Goal: Transaction & Acquisition: Purchase product/service

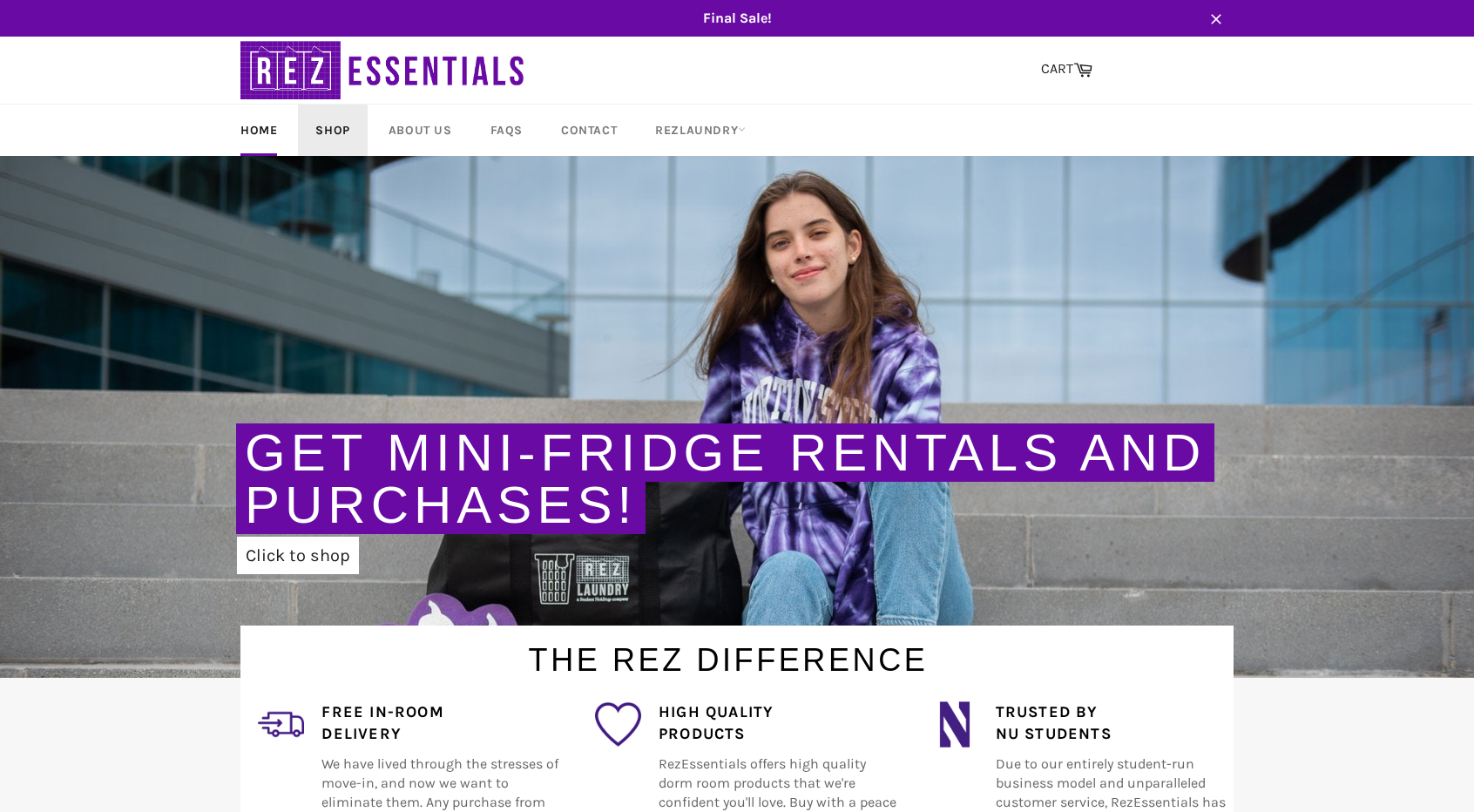
click at [327, 125] on link "Shop" at bounding box center [331, 129] width 69 height 51
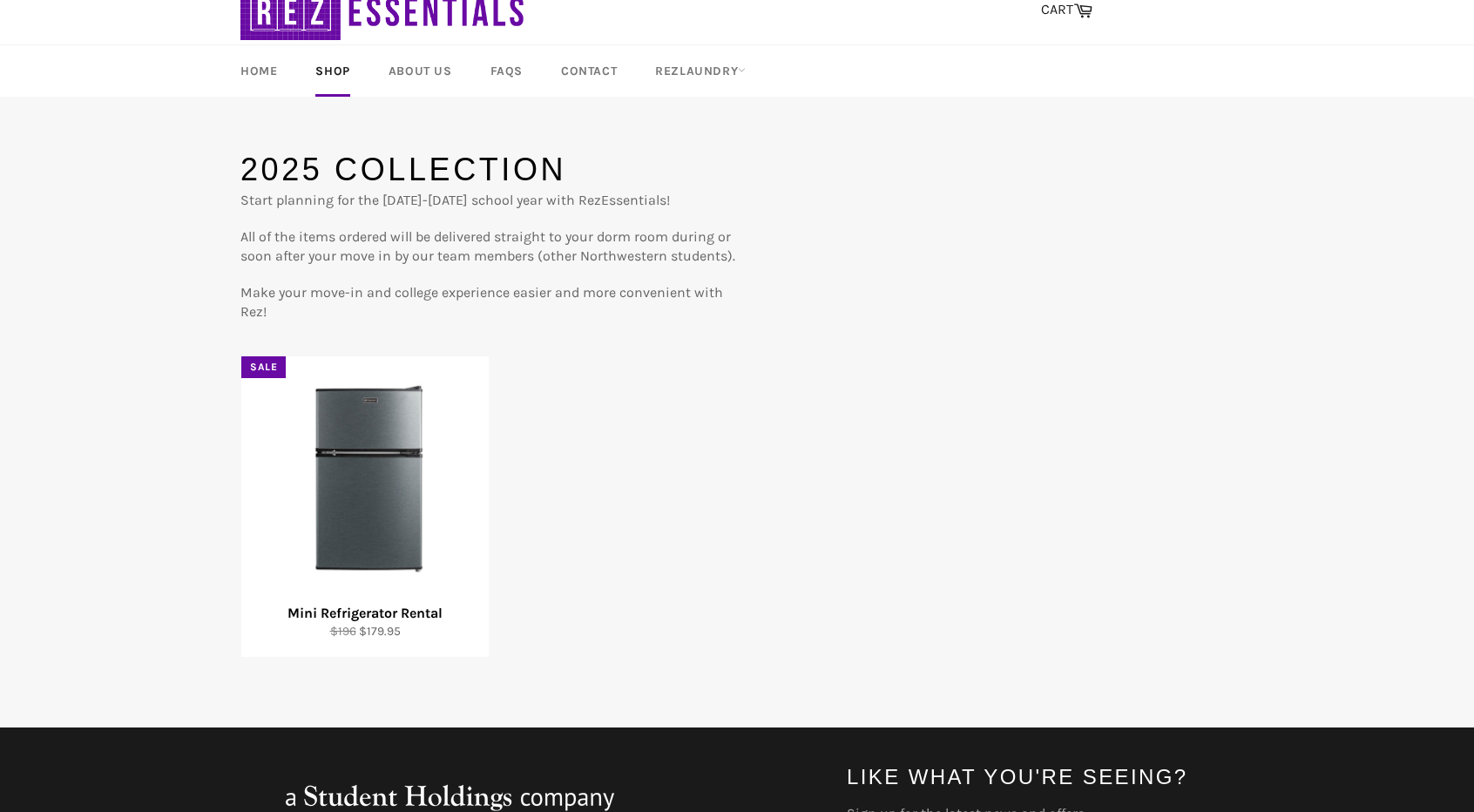
scroll to position [87, 0]
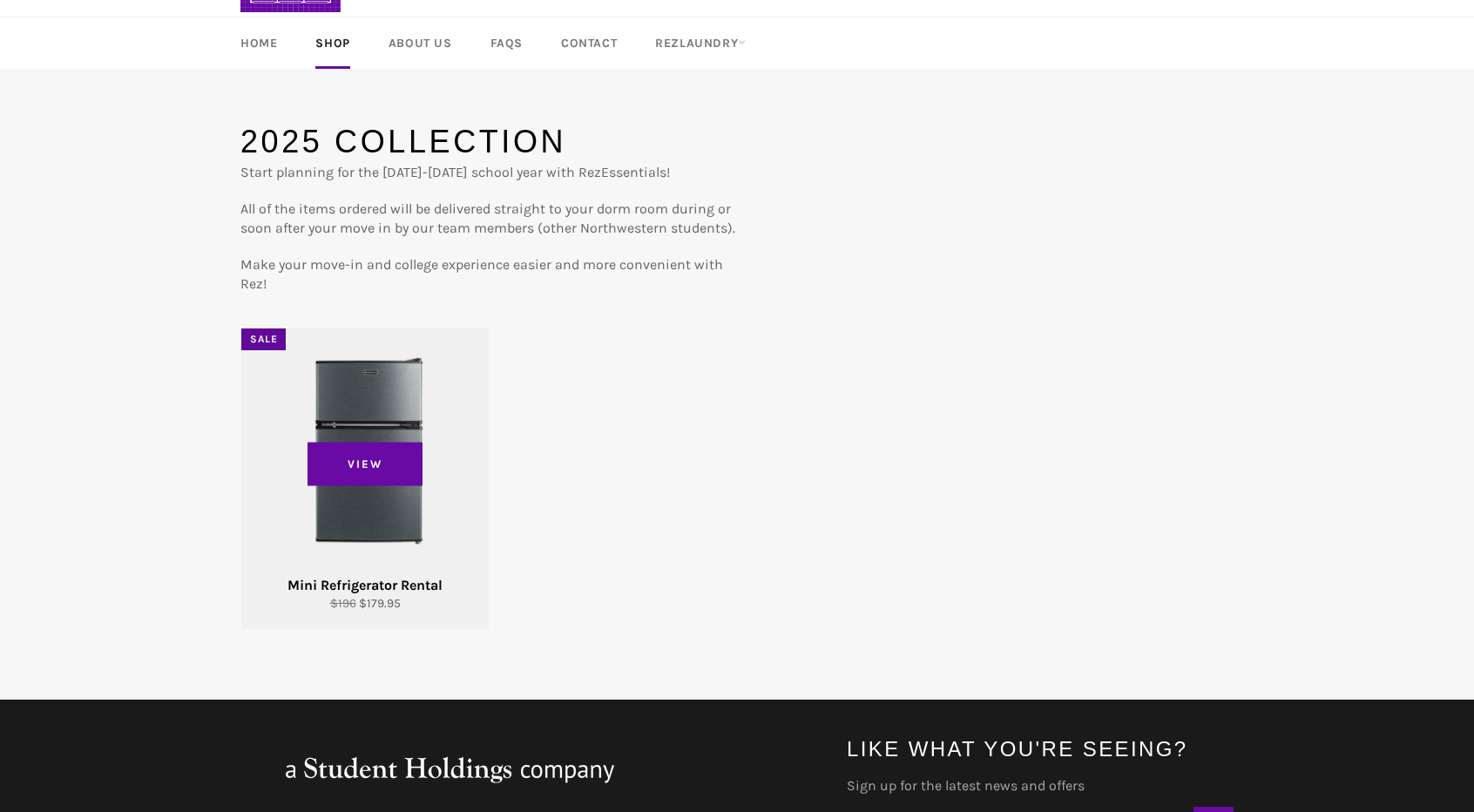
click at [374, 424] on div "View" at bounding box center [365, 478] width 247 height 300
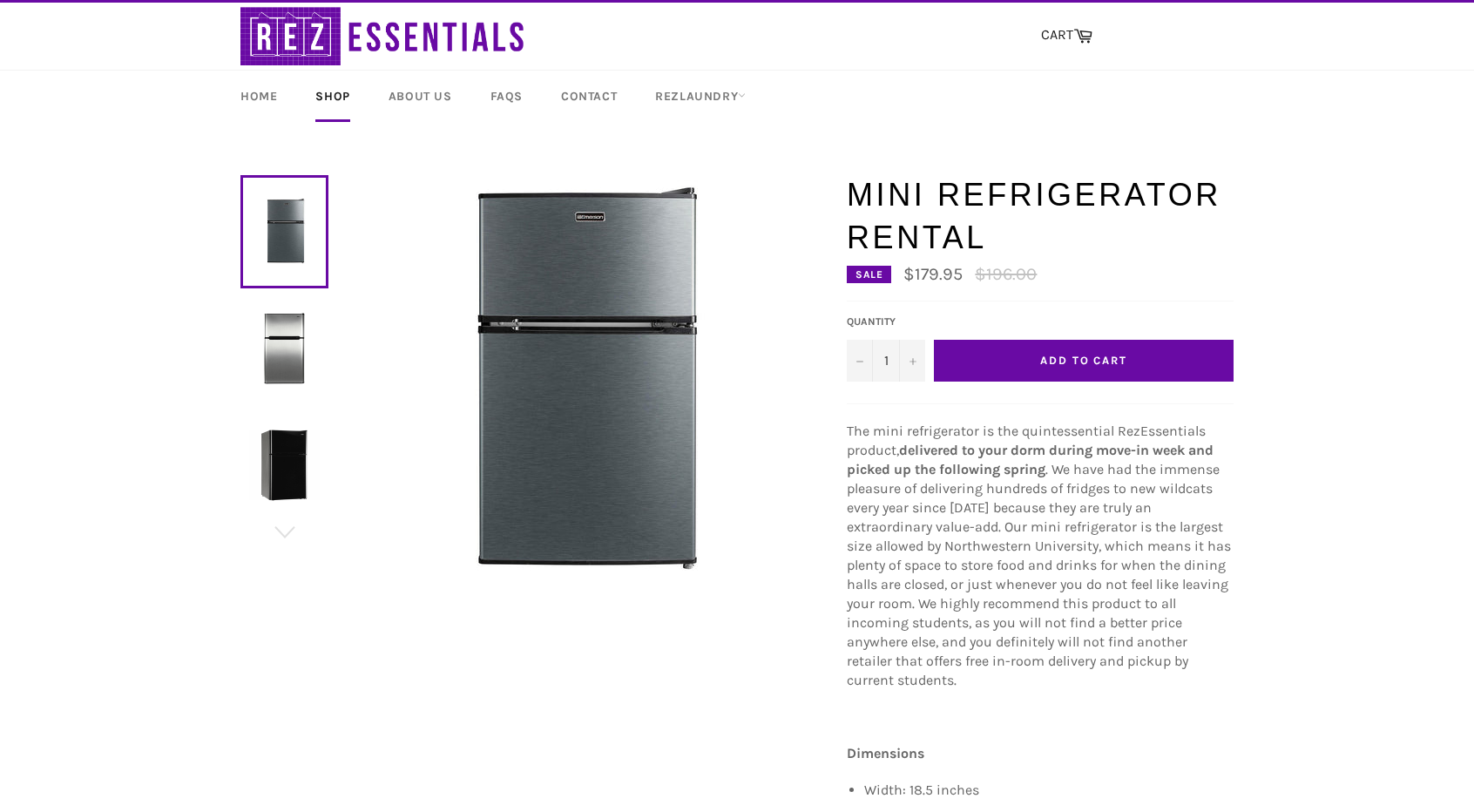
scroll to position [87, 0]
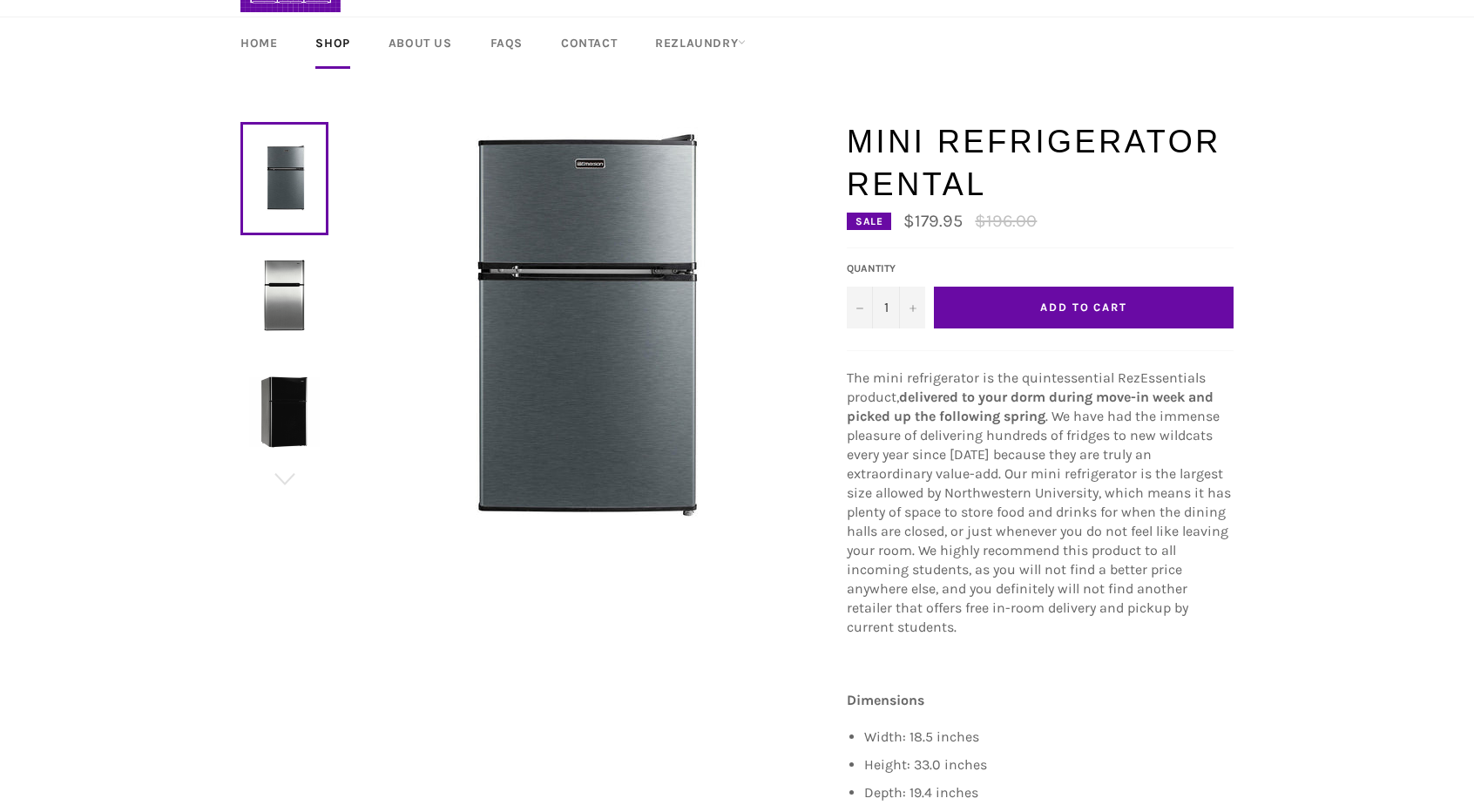
click at [1129, 306] on button "Add to Cart" at bounding box center [1084, 307] width 299 height 42
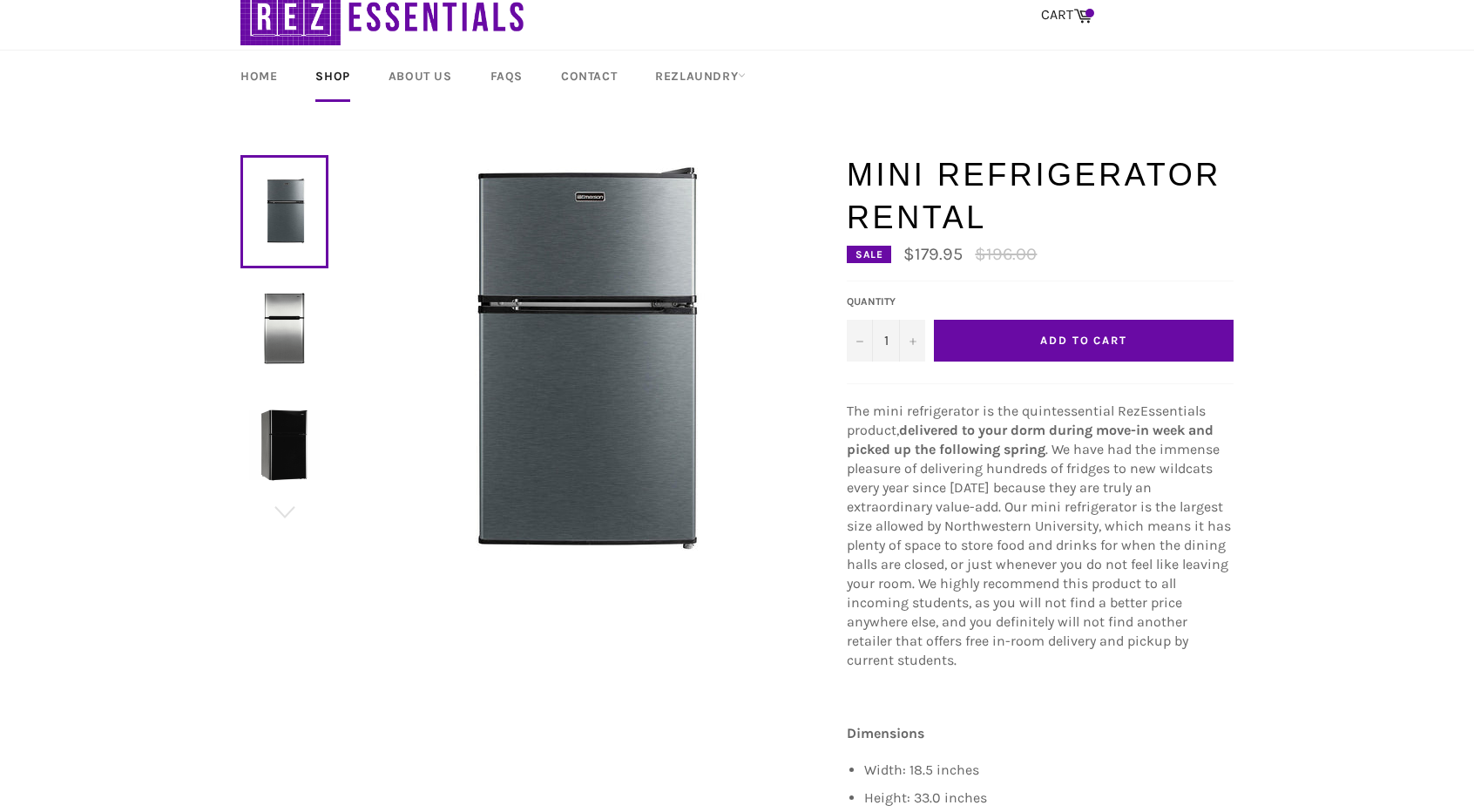
scroll to position [0, 0]
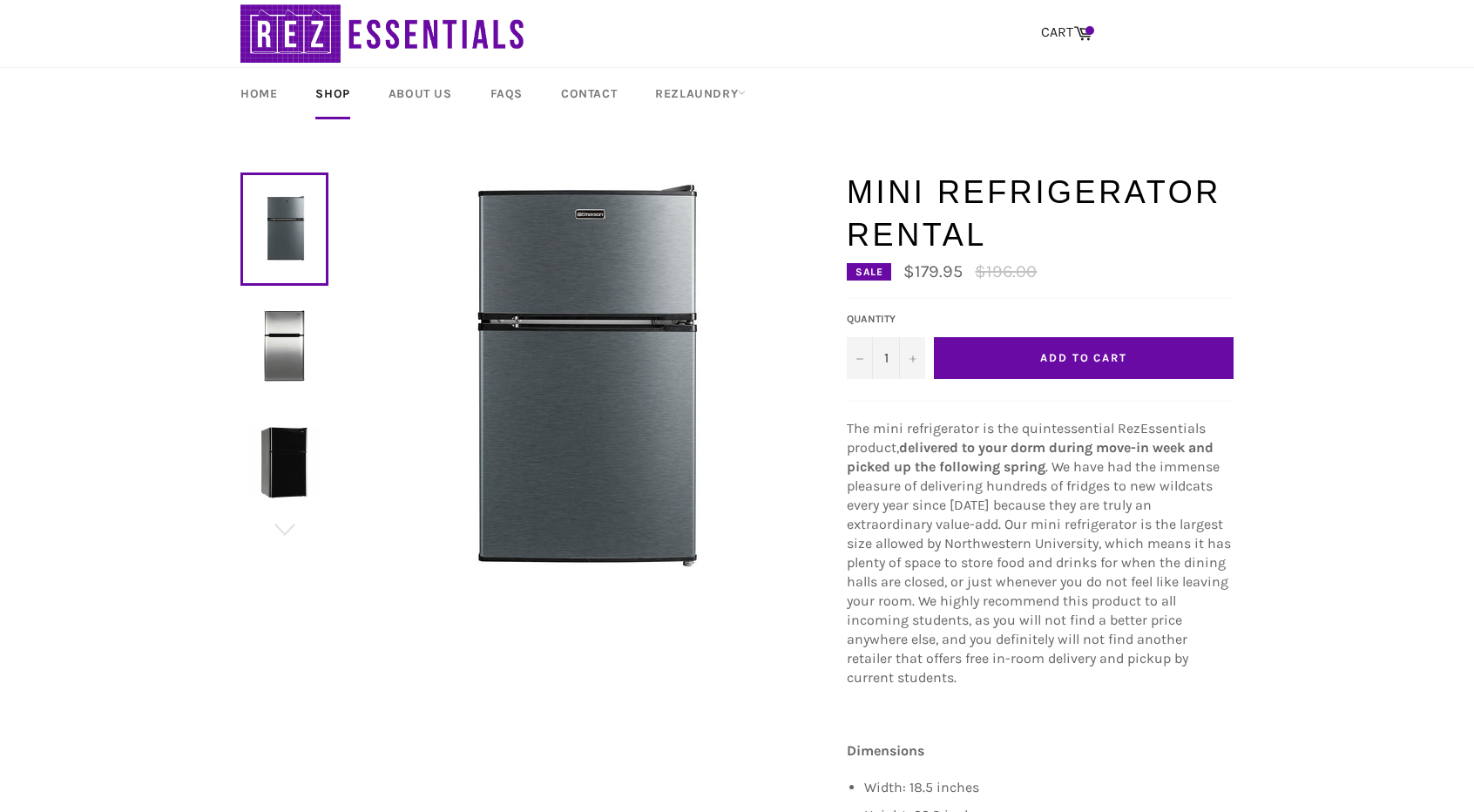
click at [1130, 361] on button "Add to Cart" at bounding box center [1084, 357] width 299 height 42
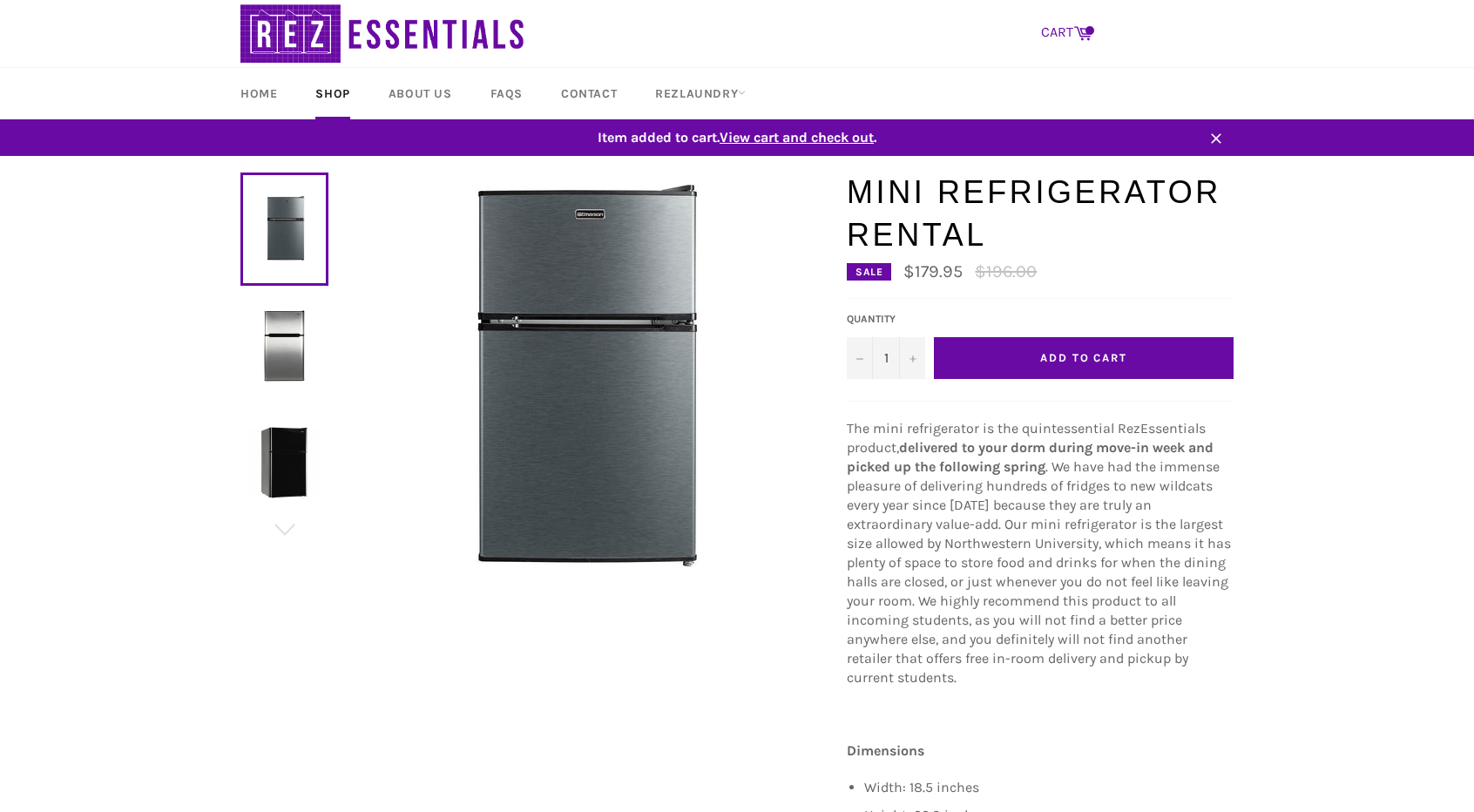
click at [1090, 22] on link "CART Cart" at bounding box center [1066, 33] width 69 height 37
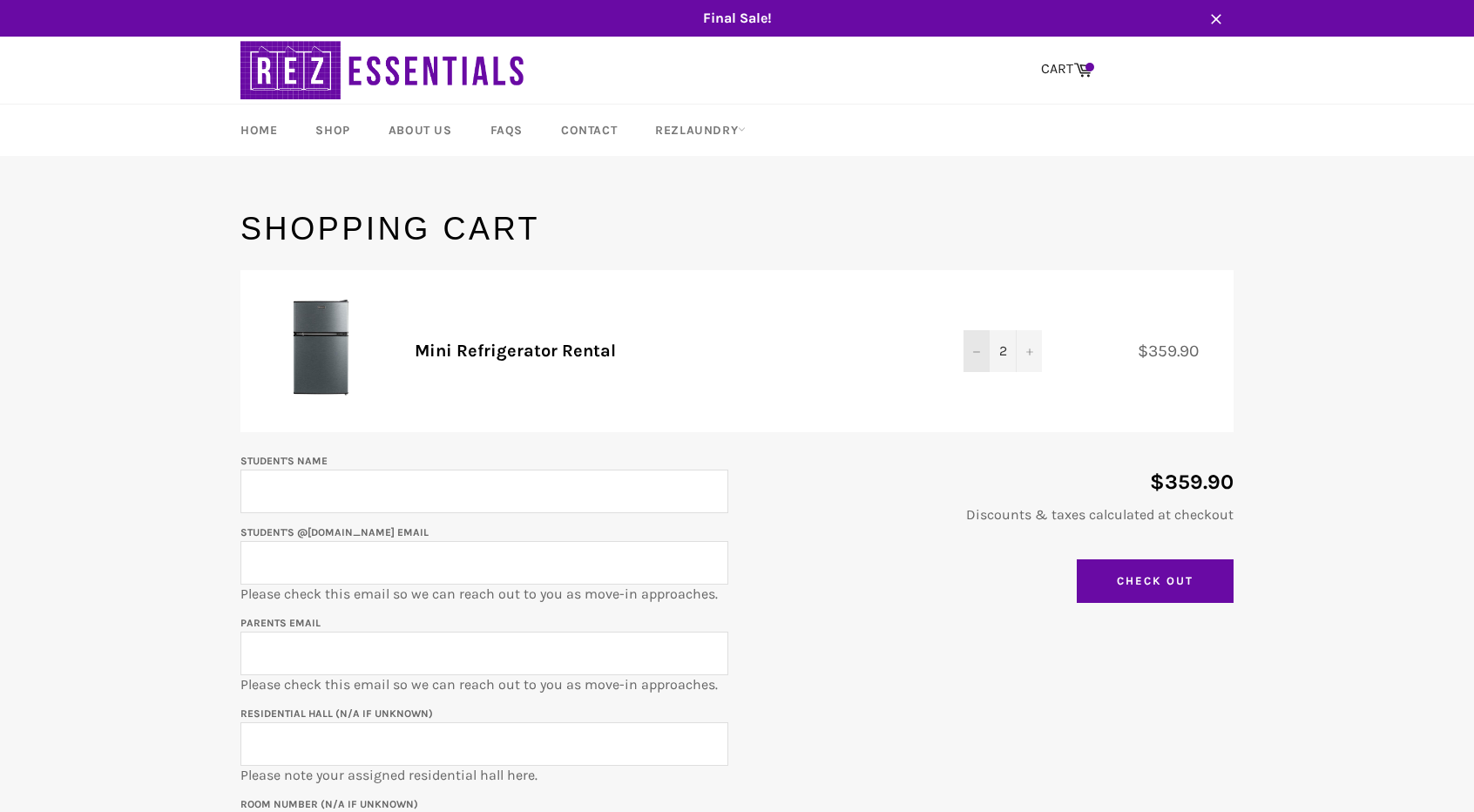
click at [972, 347] on button "−" at bounding box center [977, 350] width 26 height 42
click at [400, 492] on input "Student's Name" at bounding box center [484, 490] width 488 height 43
type input "[PERSON_NAME]"
click at [390, 556] on input "Student's @[DOMAIN_NAME] email" at bounding box center [484, 562] width 488 height 43
type input "[EMAIL_ADDRESS][DOMAIN_NAME]"
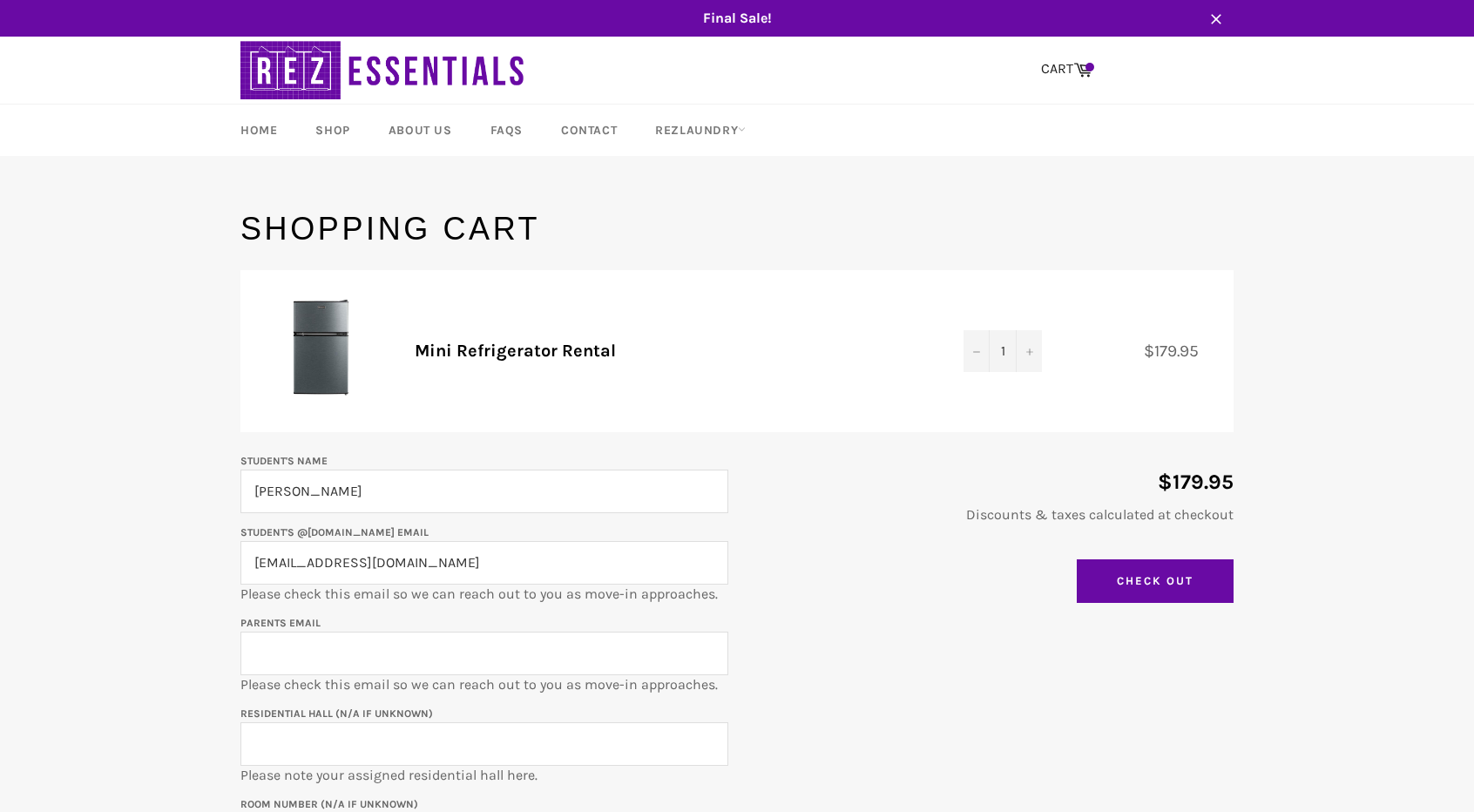
click at [440, 653] on input "Parents email" at bounding box center [484, 653] width 488 height 43
type input "[EMAIL_ADDRESS][DOMAIN_NAME]"
click at [394, 726] on input "Residential Hall (N/A if unknown)" at bounding box center [484, 743] width 488 height 43
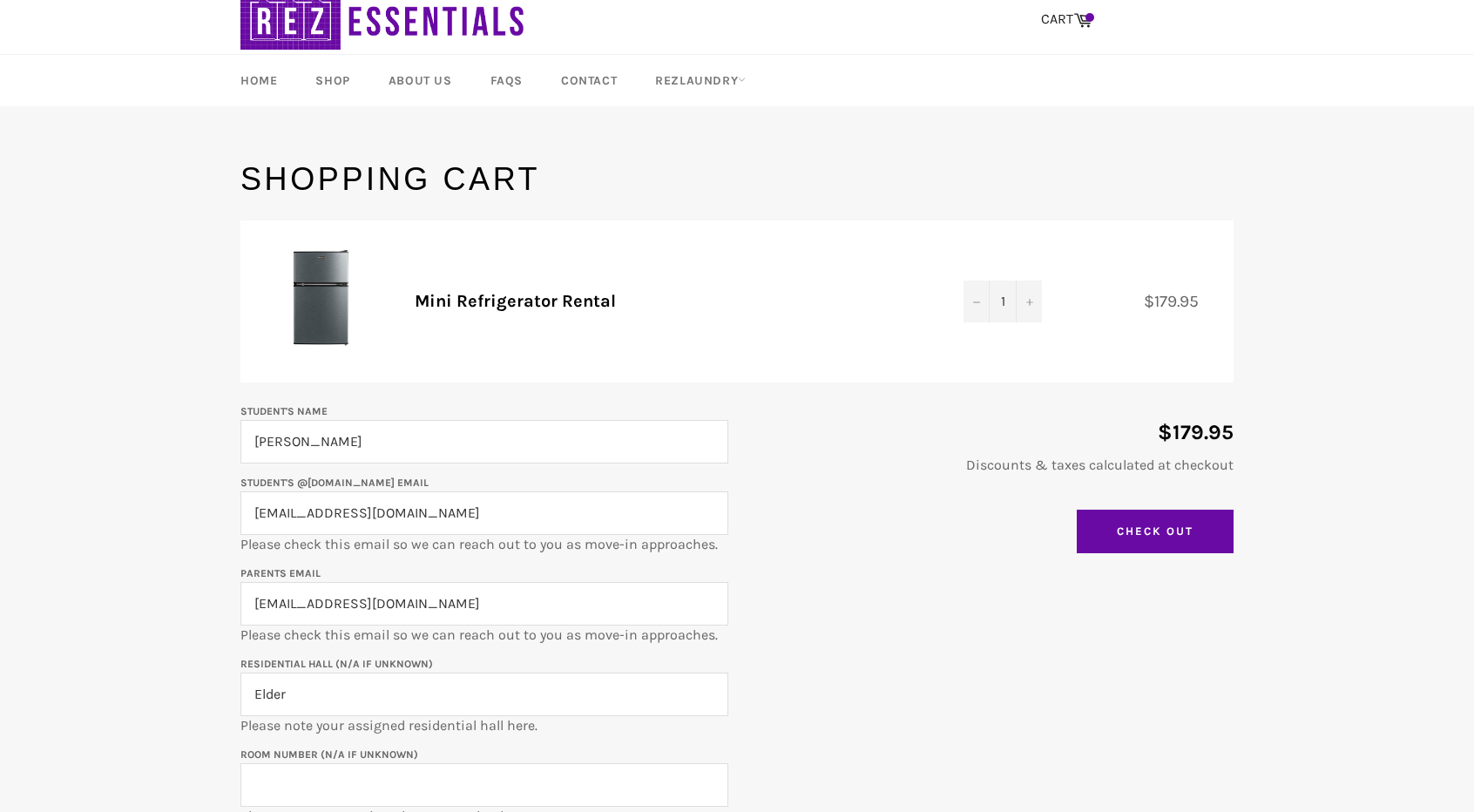
scroll to position [174, 0]
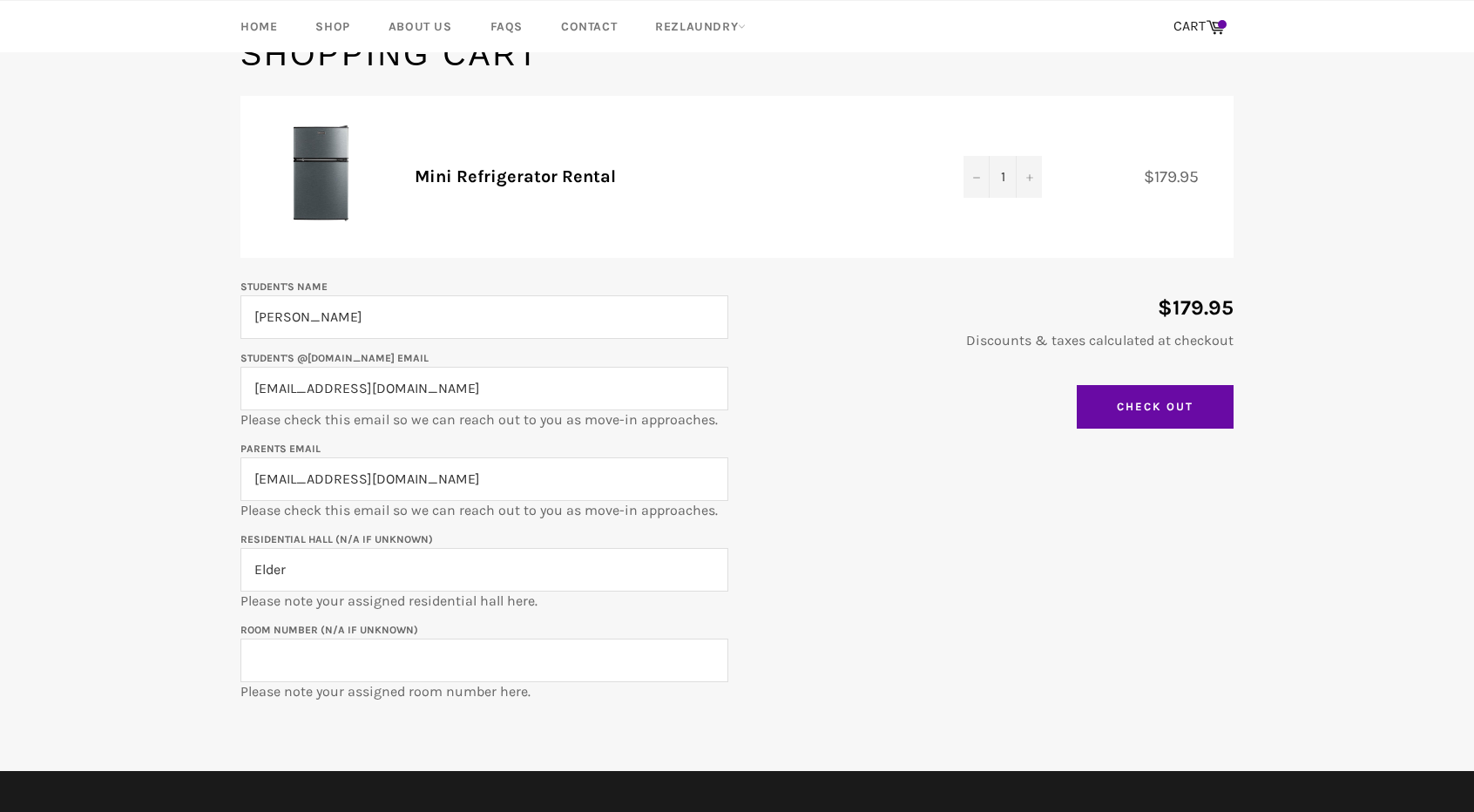
type input "Elder"
click at [298, 647] on input "Room Number (N/A if unknown)" at bounding box center [484, 659] width 488 height 43
click at [298, 638] on input "ELD-321" at bounding box center [484, 659] width 488 height 43
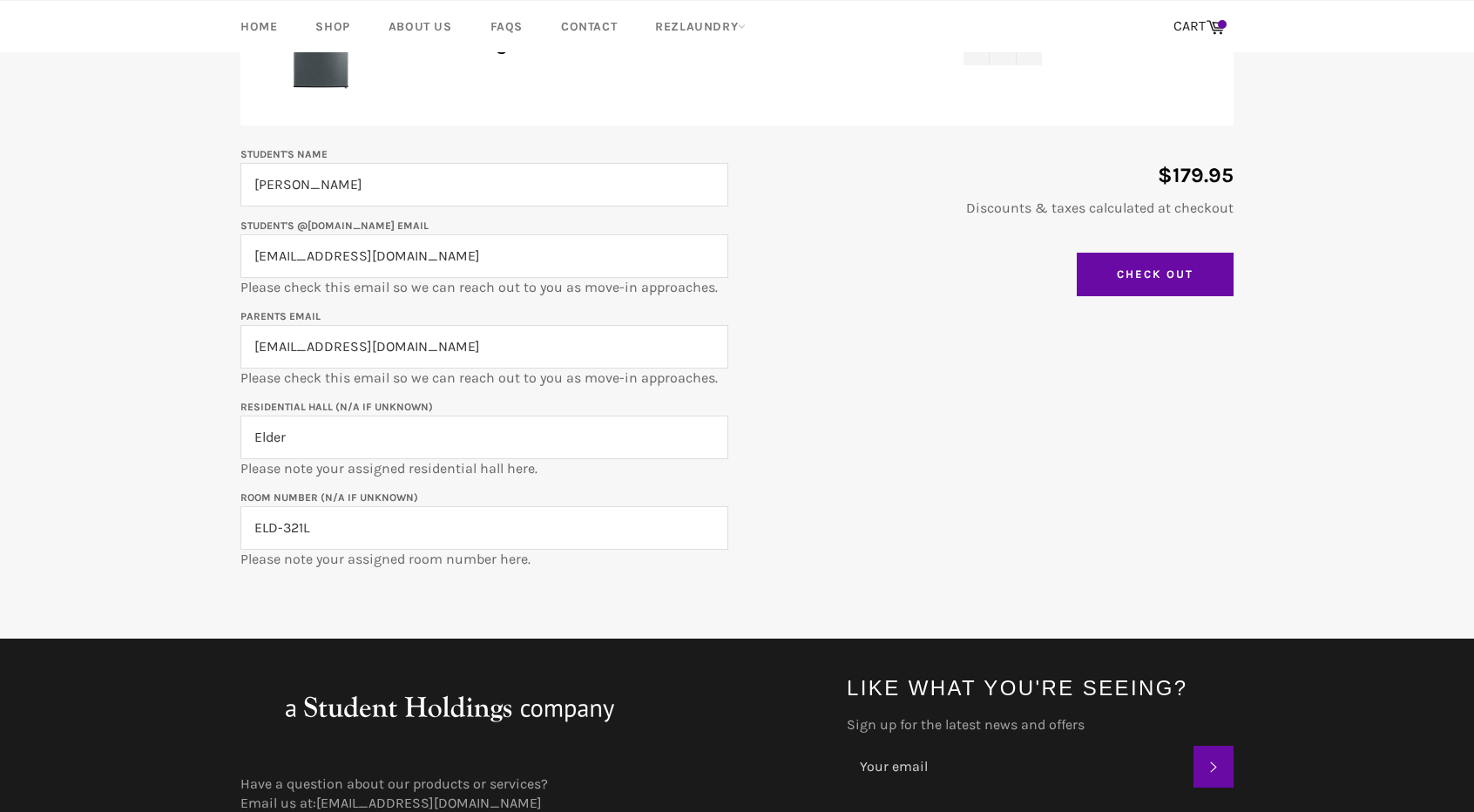
scroll to position [349, 0]
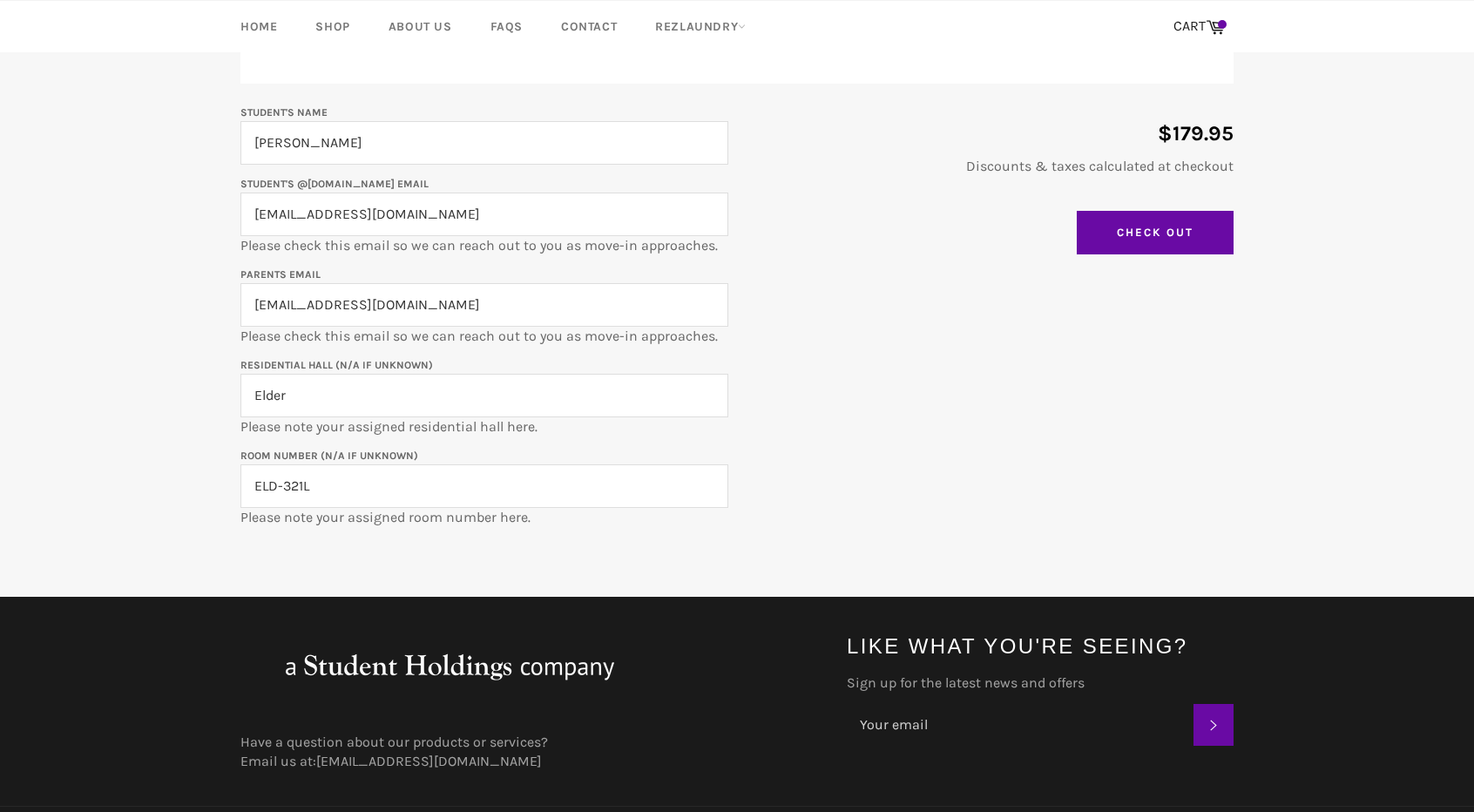
type input "ELD-321L"
click at [876, 532] on main "Shopping Cart Product Quantity Total Mini Refrigerator Rental Quantity 1 − + $1…" at bounding box center [737, 228] width 1474 height 738
click at [1169, 231] on input "Check Out" at bounding box center [1155, 232] width 156 height 43
